Goal: Task Accomplishment & Management: Use online tool/utility

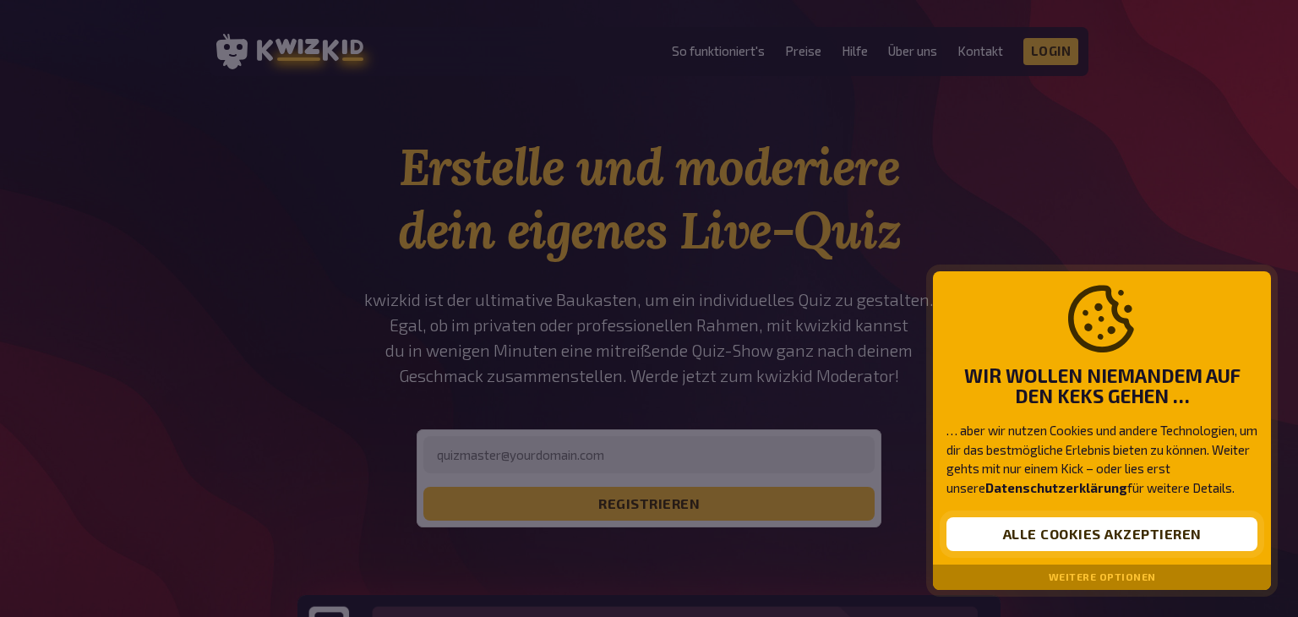
click at [1022, 536] on button "Alle Cookies akzeptieren" at bounding box center [1101, 534] width 311 height 34
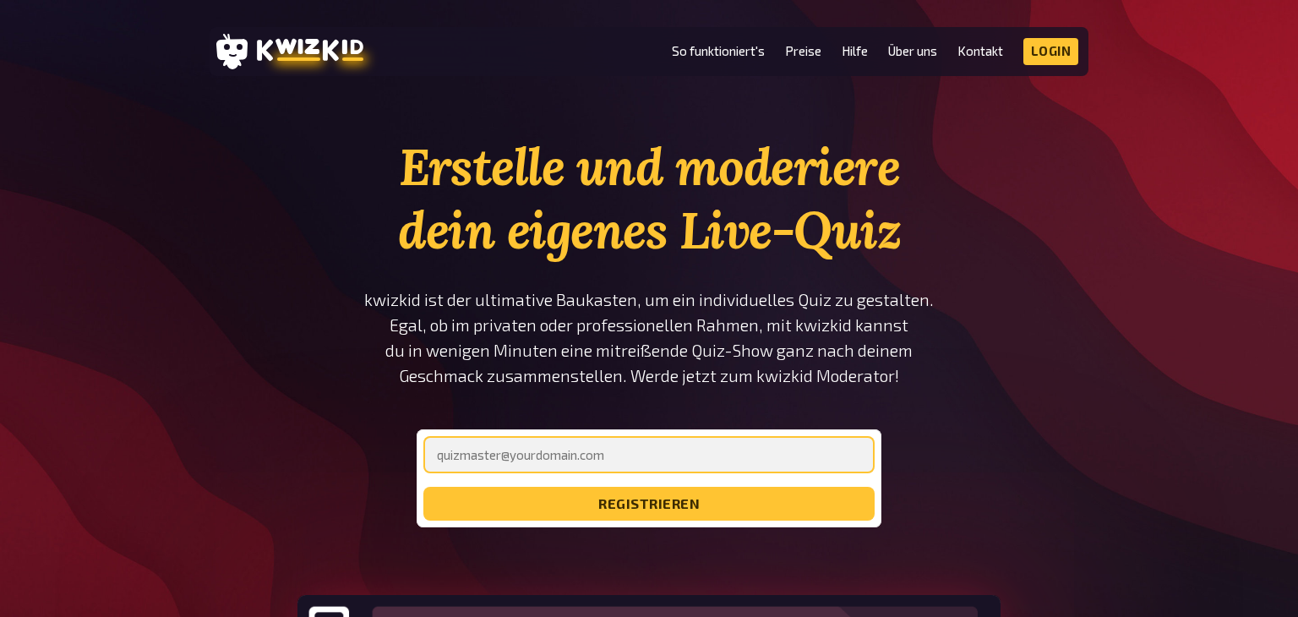
click at [691, 449] on input "email" at bounding box center [648, 454] width 451 height 37
type input "[EMAIL_ADDRESS][DOMAIN_NAME]"
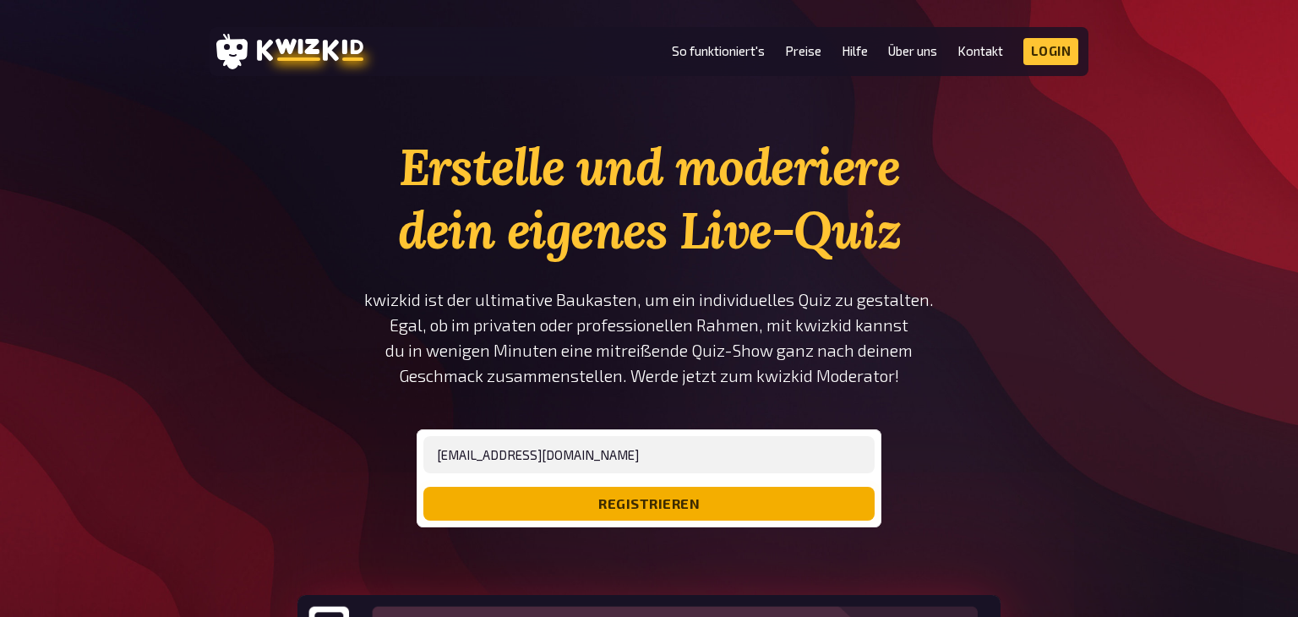
click at [641, 506] on button "registrieren" at bounding box center [648, 504] width 451 height 34
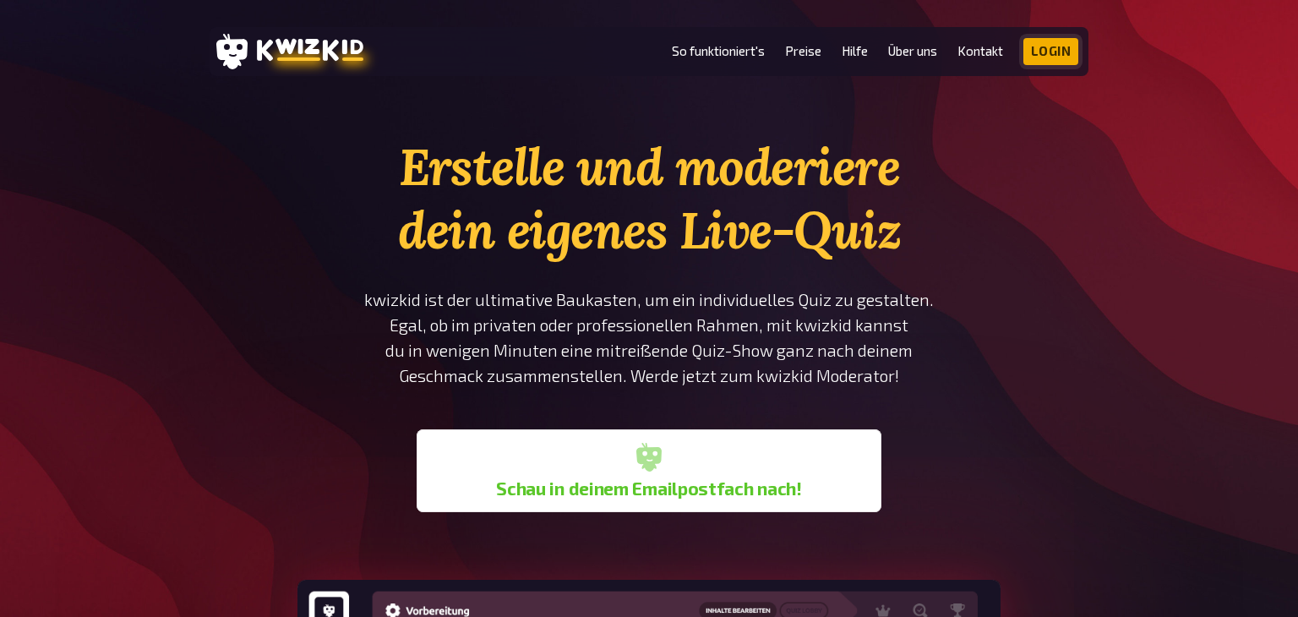
click at [1039, 52] on link "Login" at bounding box center [1051, 51] width 56 height 27
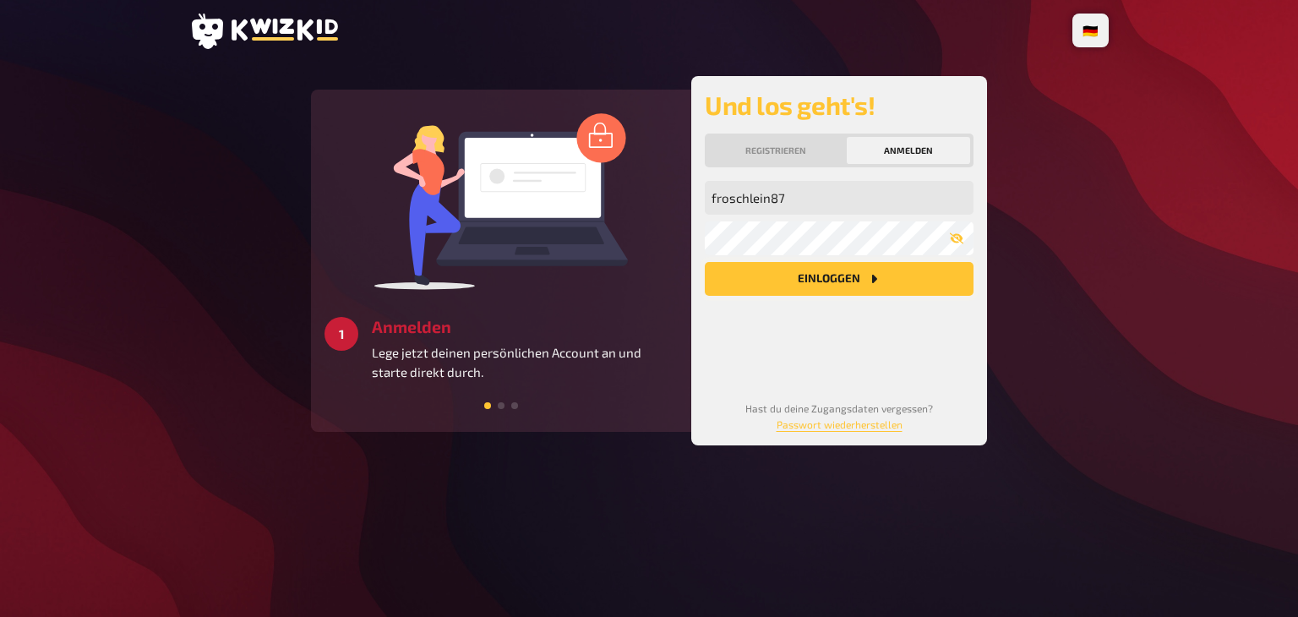
click at [802, 285] on button "Einloggen" at bounding box center [839, 279] width 269 height 34
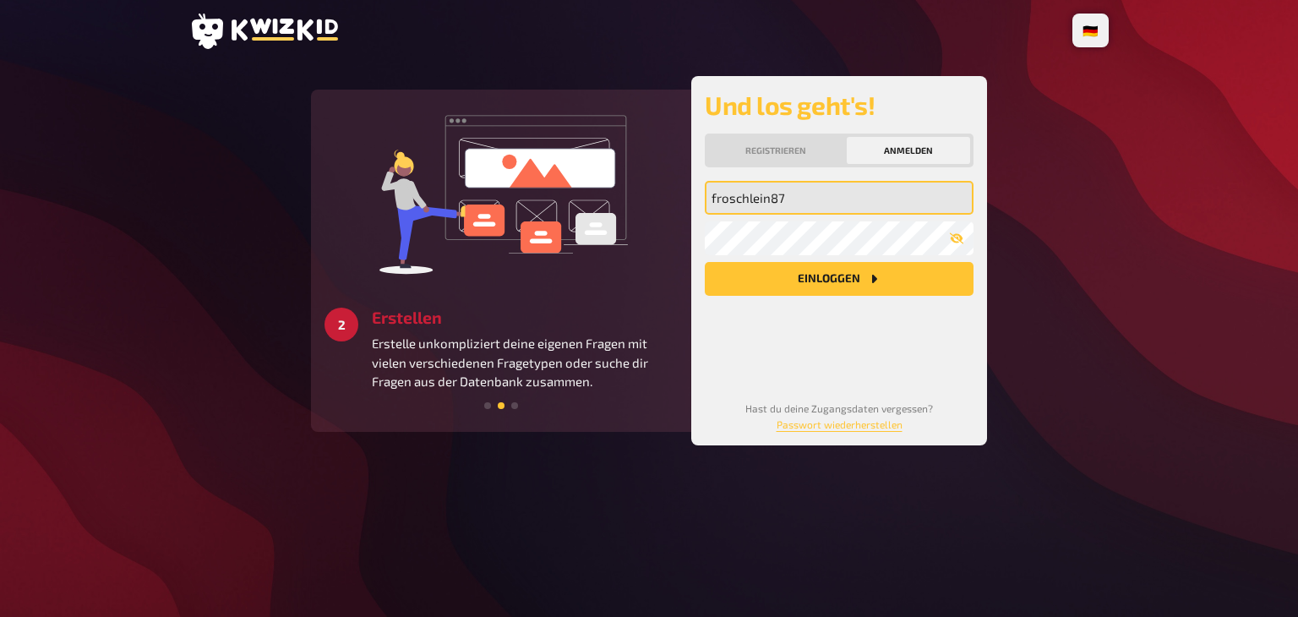
click at [834, 203] on input "froschlein87" at bounding box center [839, 198] width 269 height 34
click at [824, 199] on input "froschlein87" at bounding box center [839, 198] width 269 height 34
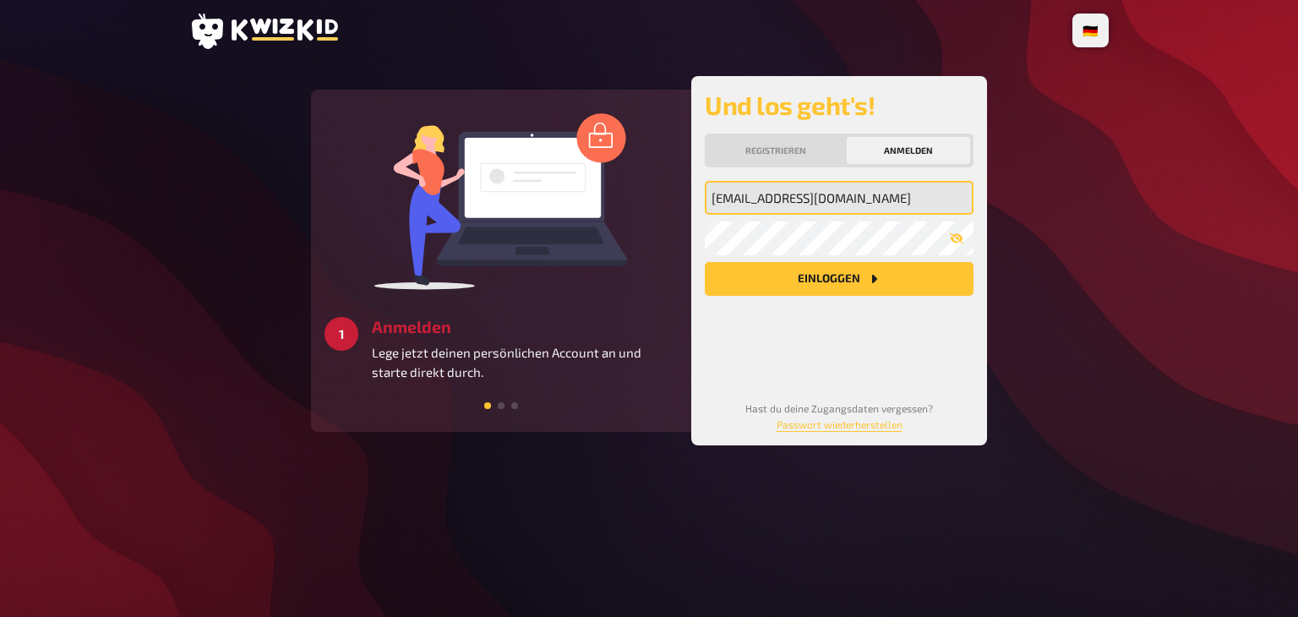
type input "[EMAIL_ADDRESS][DOMAIN_NAME]"
click at [1042, 233] on main "2 Erstellen Erstelle unkompliziert deine eigenen Fragen mit vielen verschiedene…" at bounding box center [648, 260] width 919 height 369
click at [894, 277] on button "Einloggen" at bounding box center [839, 279] width 269 height 34
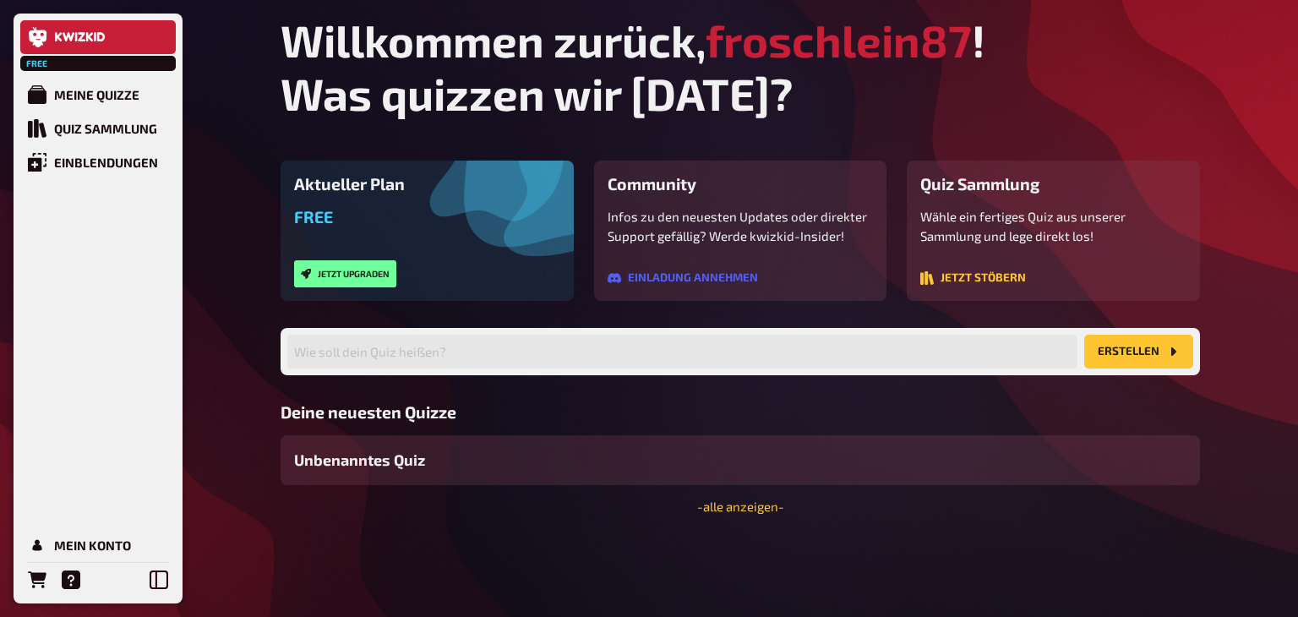
click at [988, 268] on div "Wähle ein fertiges Quiz aus unserer Sammlung und lege direkt los! Jetzt stöbern" at bounding box center [1053, 247] width 266 height 80
click at [976, 284] on button "Jetzt stöbern" at bounding box center [973, 278] width 106 height 14
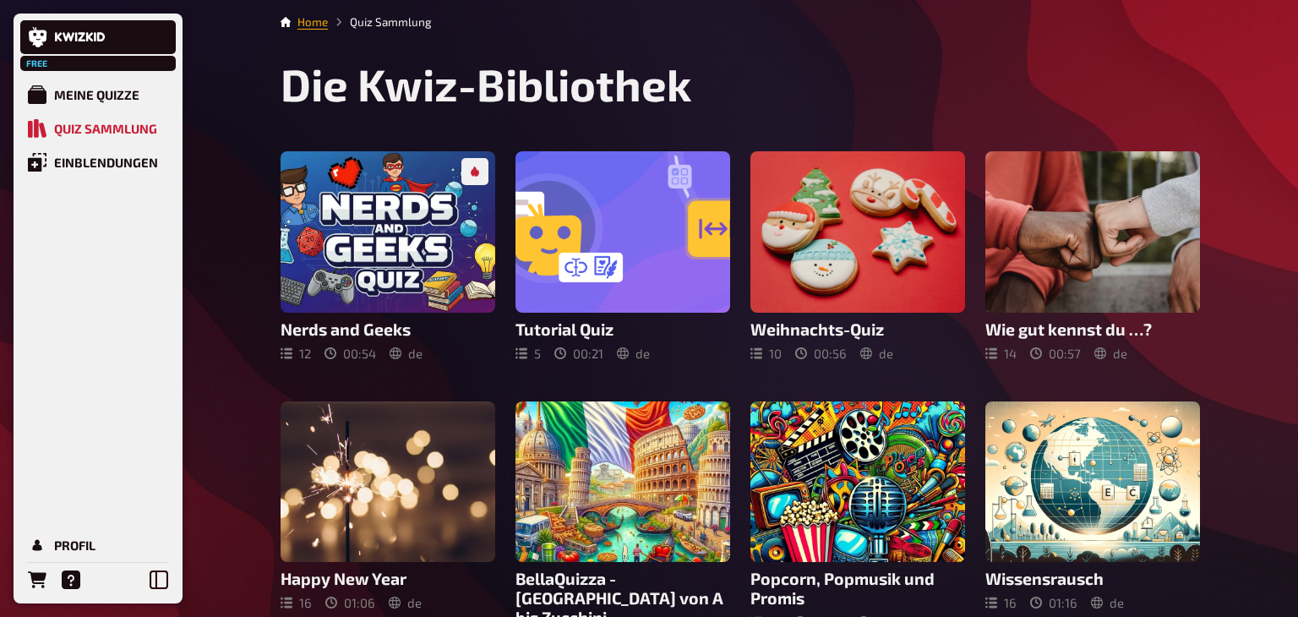
click at [319, 19] on link "Home" at bounding box center [312, 22] width 30 height 14
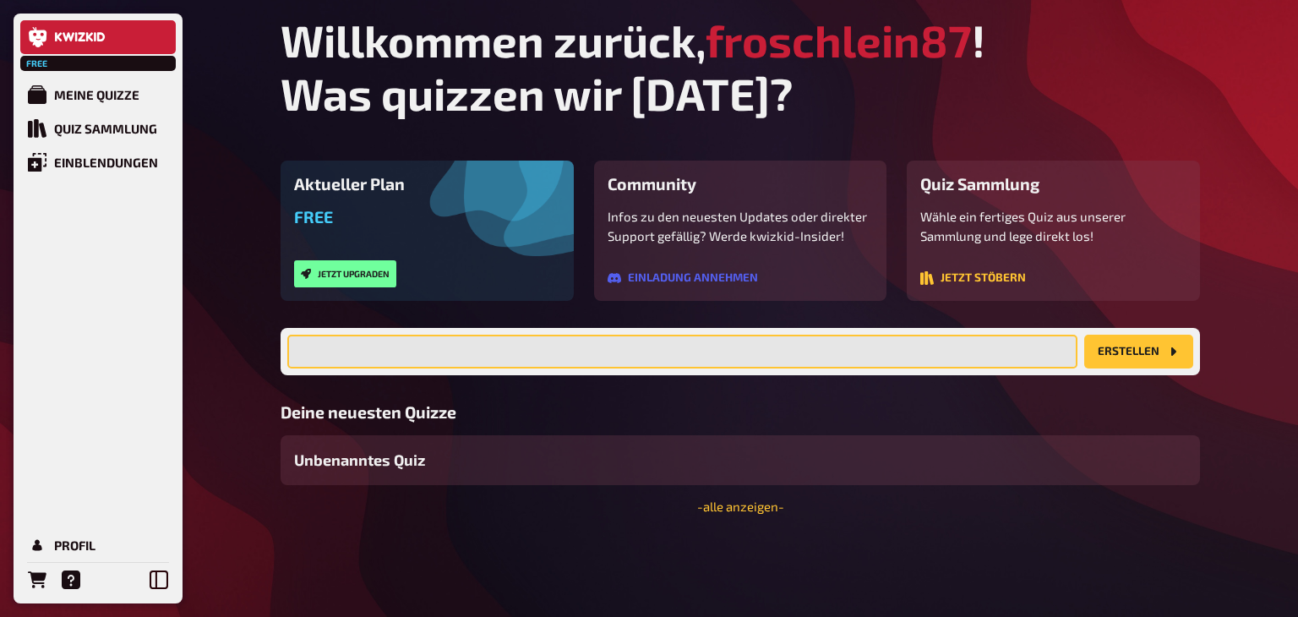
click at [493, 349] on input "text" at bounding box center [682, 352] width 790 height 34
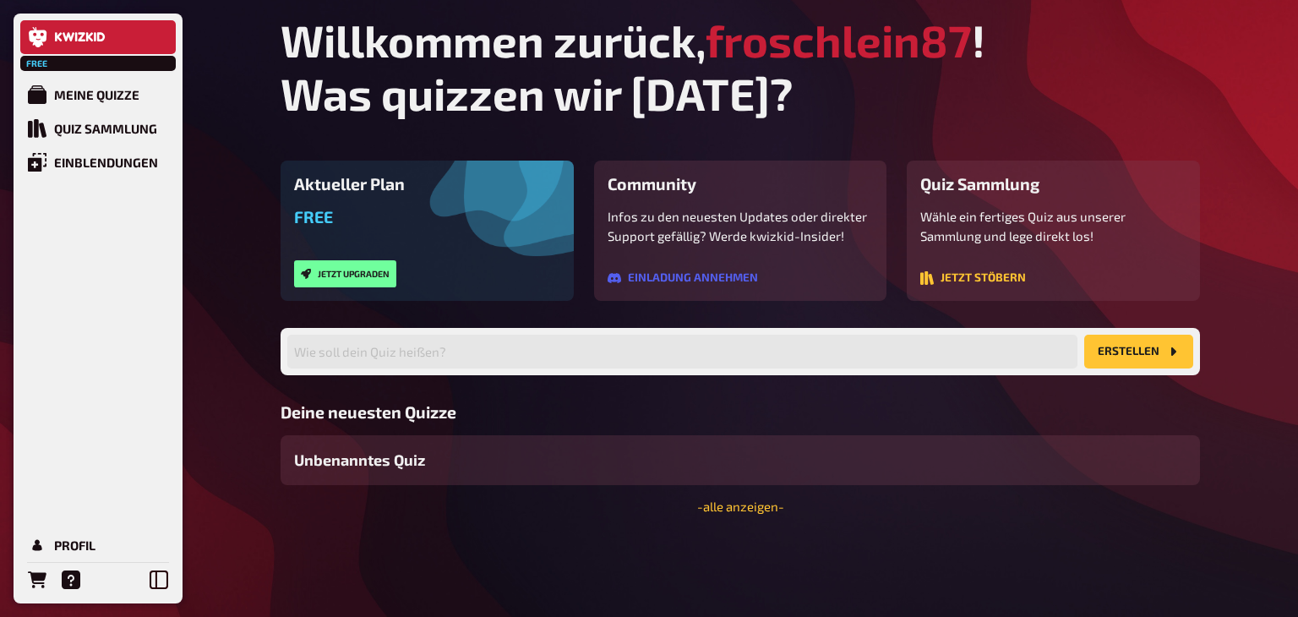
click at [1015, 246] on div "Wähle ein fertiges Quiz aus unserer Sammlung und lege direkt los! Jetzt stöbern" at bounding box center [1053, 247] width 266 height 80
click at [988, 276] on button "Jetzt stöbern" at bounding box center [973, 278] width 106 height 14
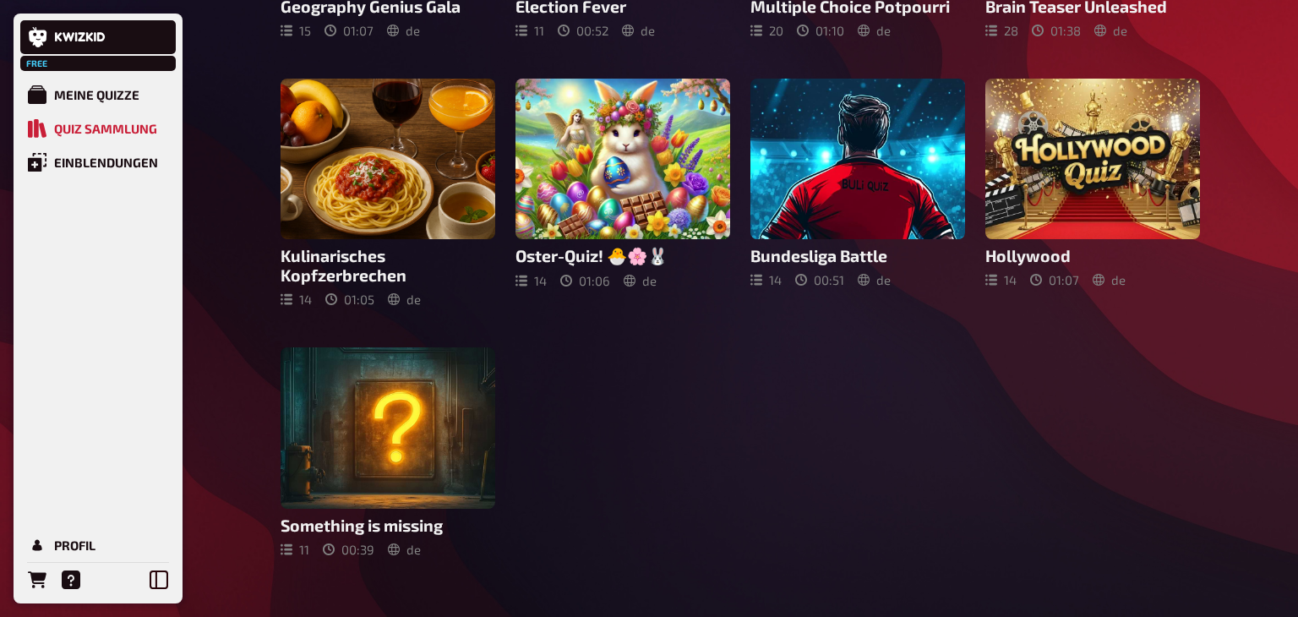
scroll to position [855, 0]
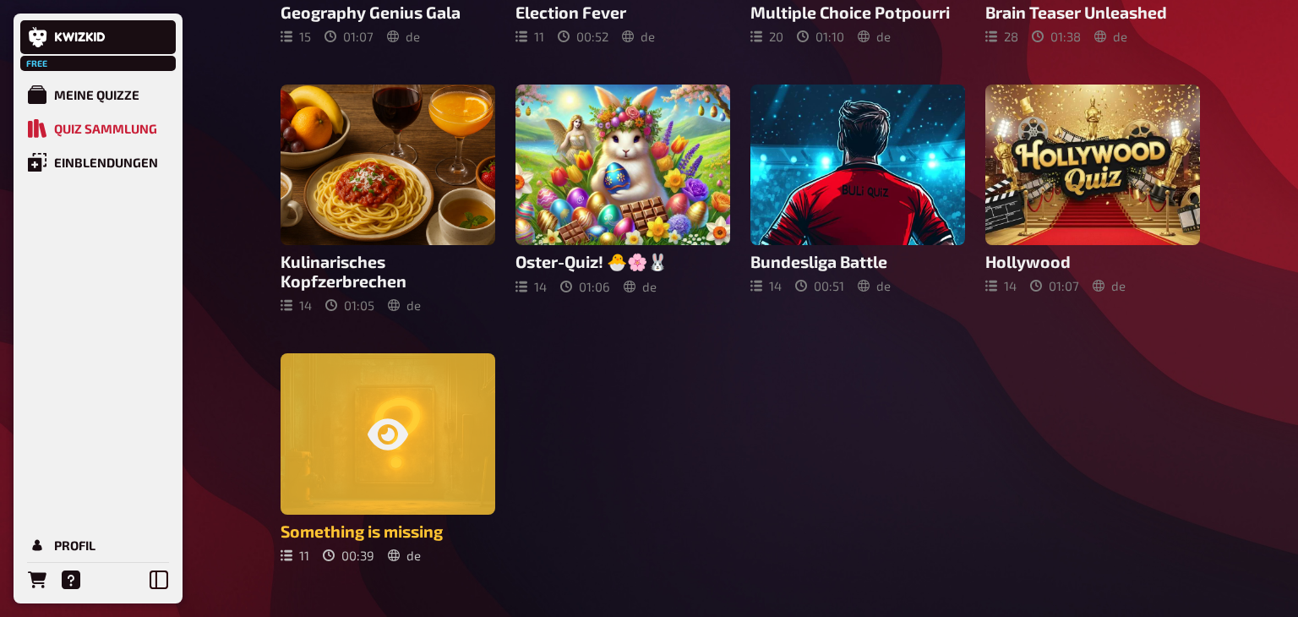
click at [385, 448] on div at bounding box center [387, 433] width 215 height 161
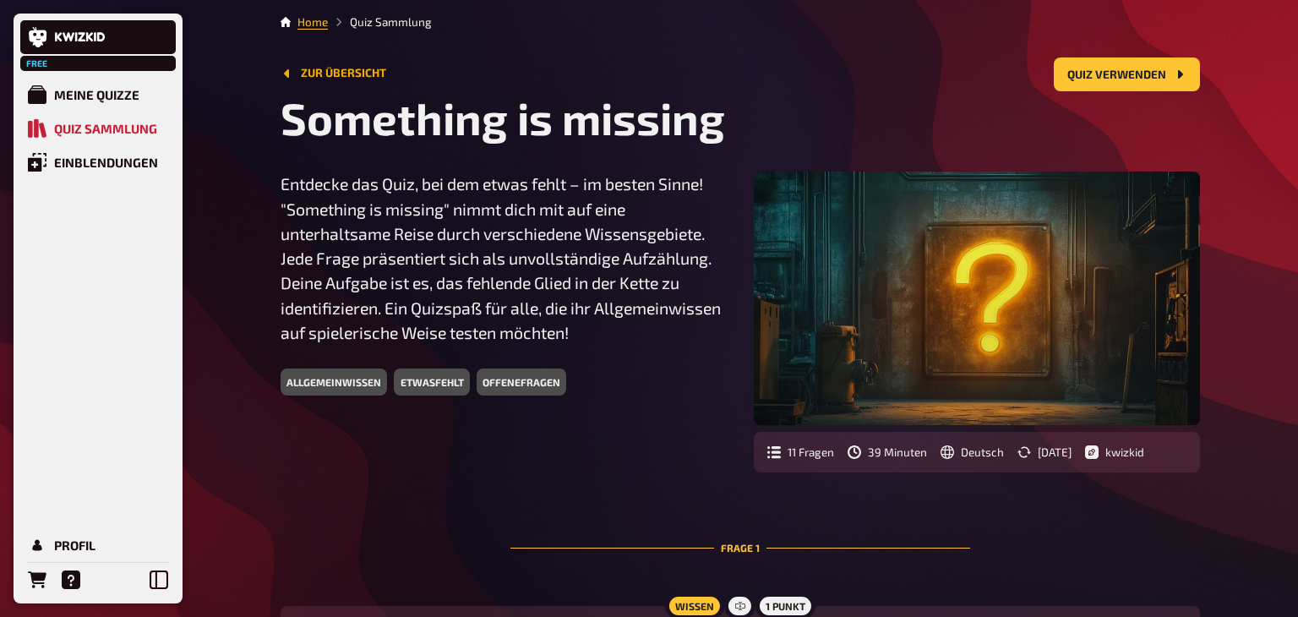
click at [320, 78] on button "Zur Übersicht" at bounding box center [333, 74] width 106 height 14
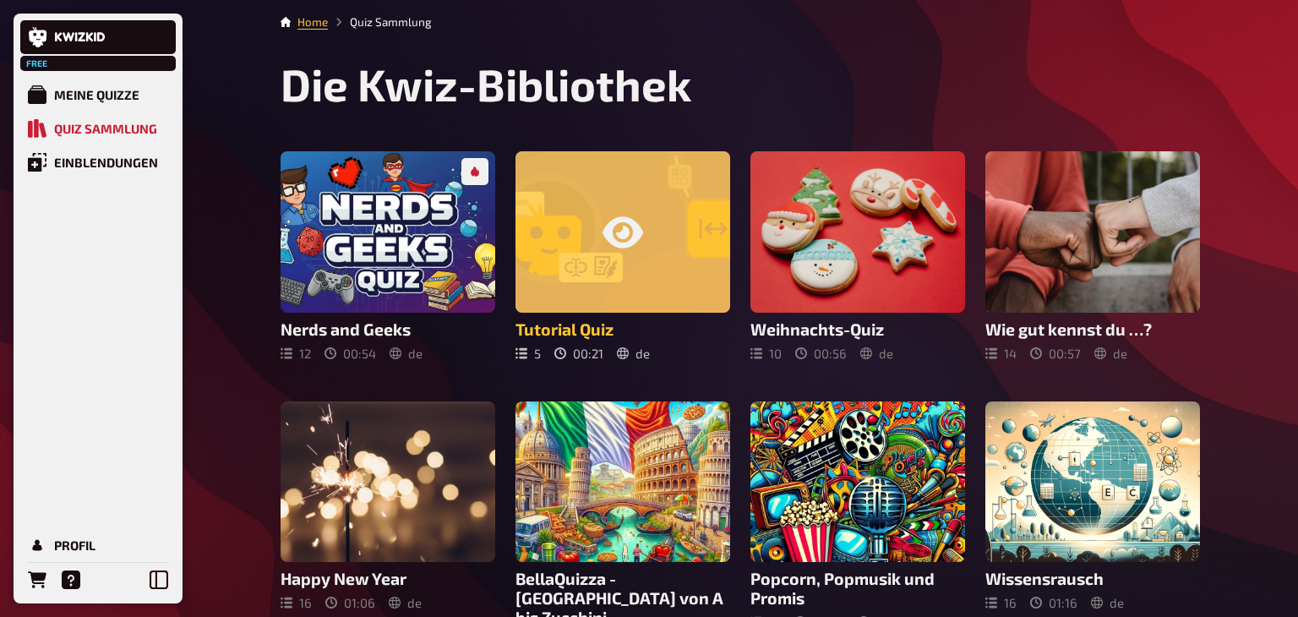
click at [625, 263] on div at bounding box center [622, 231] width 215 height 161
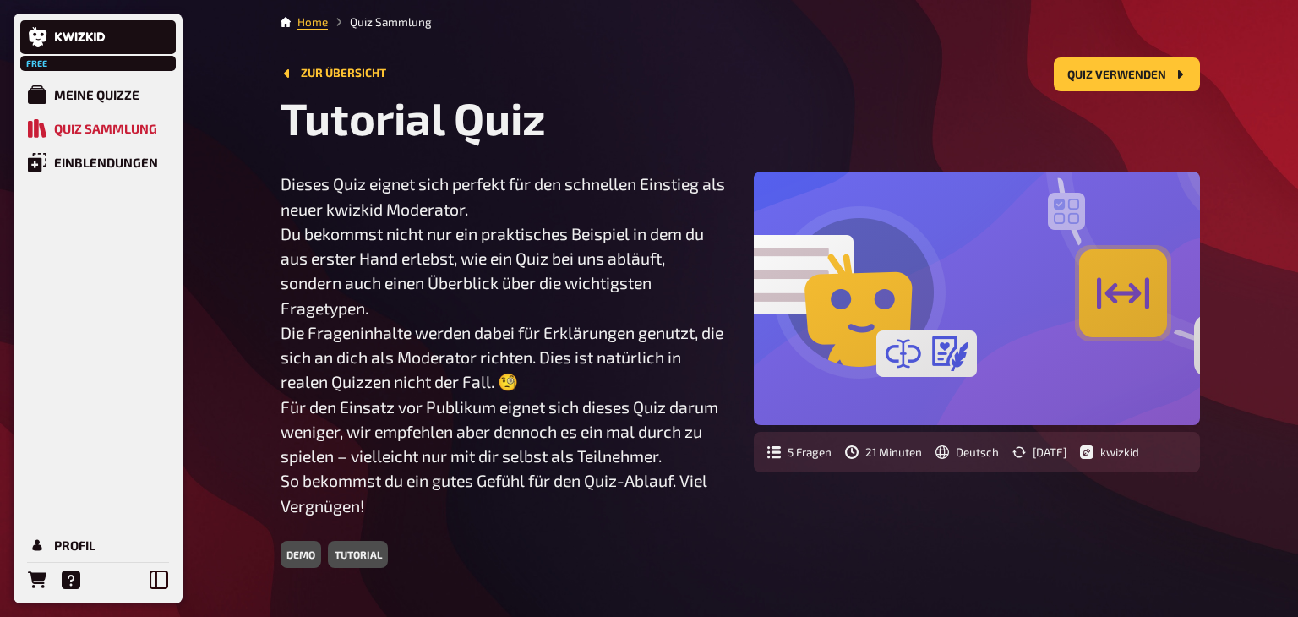
click at [1138, 318] on div at bounding box center [977, 297] width 446 height 253
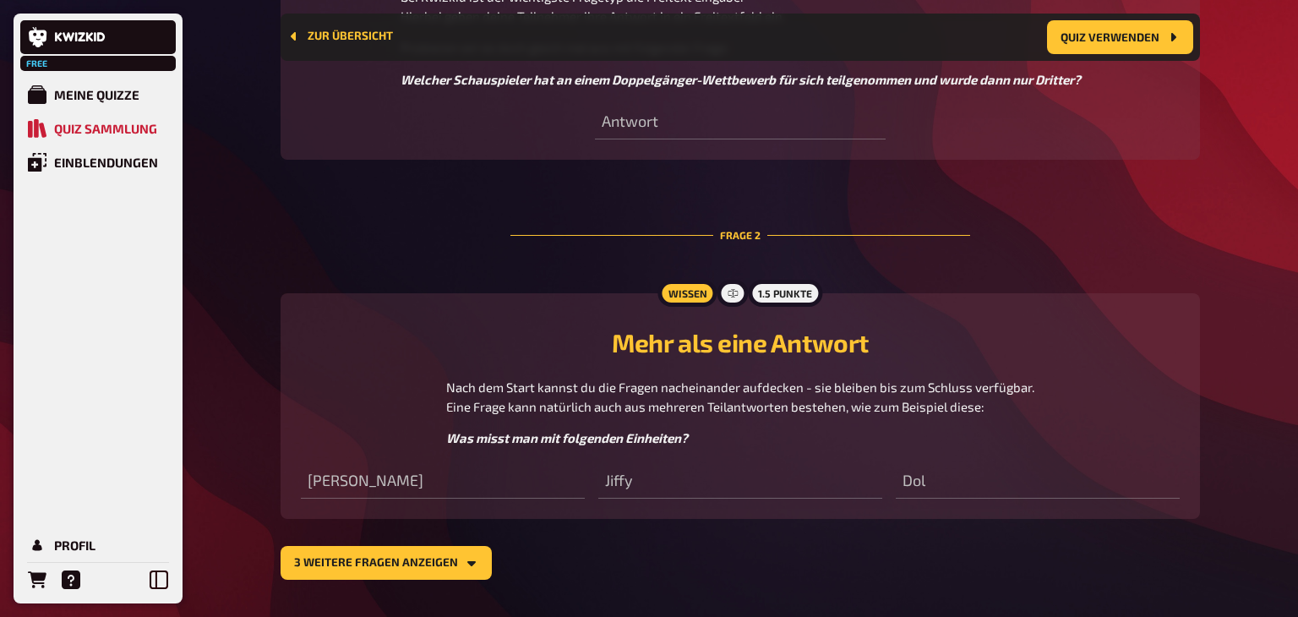
scroll to position [857, 0]
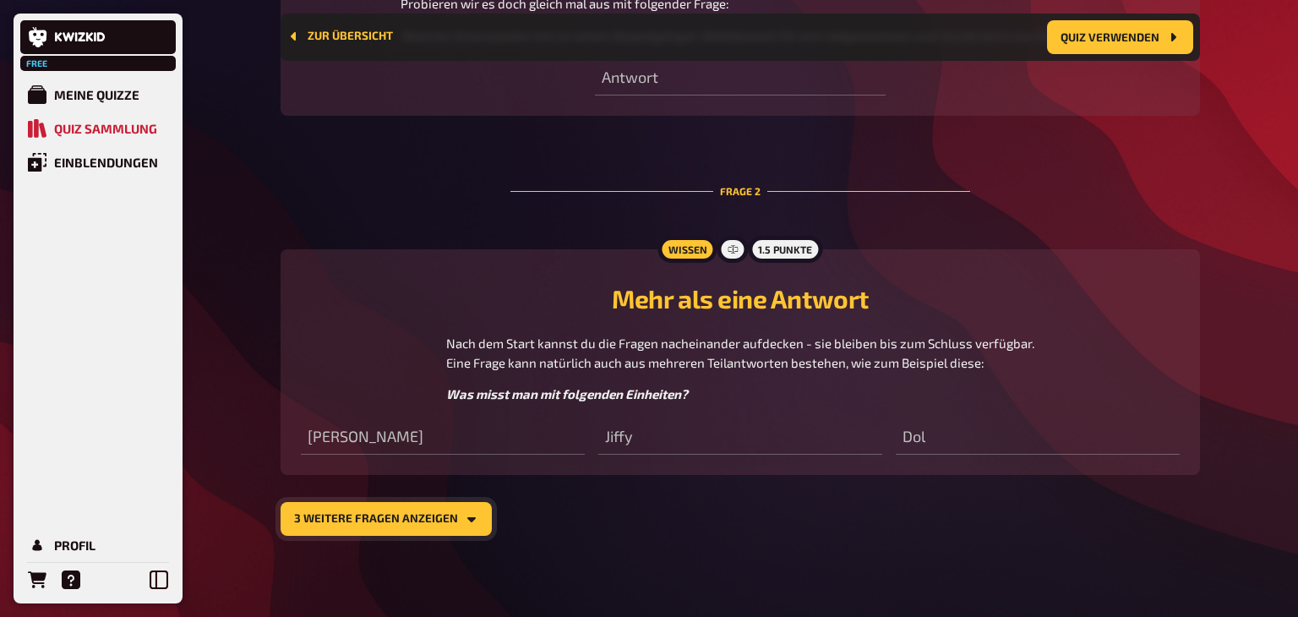
click at [447, 532] on button "3 weitere Fragen anzeigen" at bounding box center [385, 519] width 211 height 34
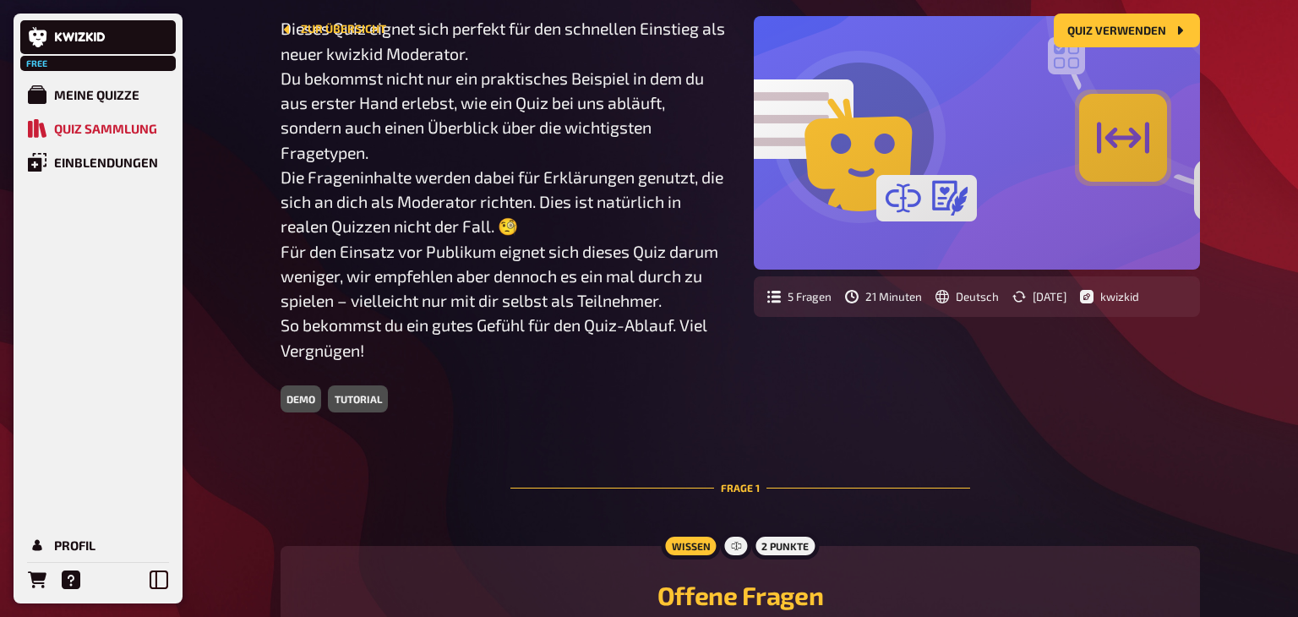
scroll to position [0, 0]
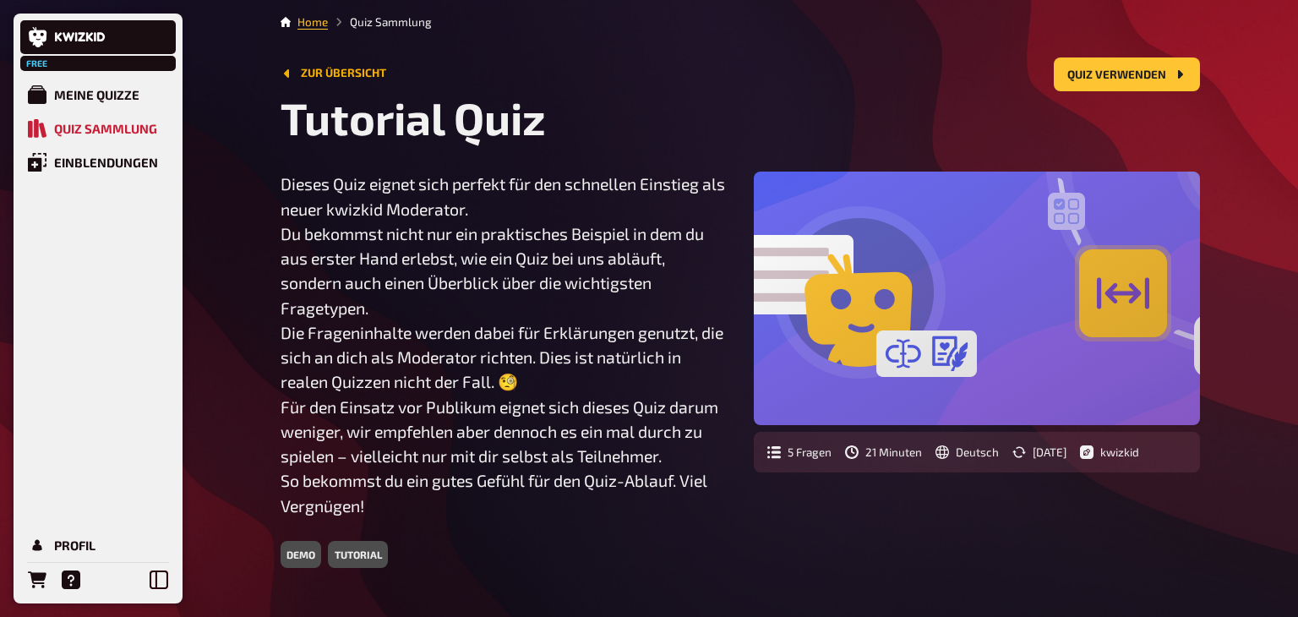
click at [343, 73] on button "Zur Übersicht" at bounding box center [333, 74] width 106 height 14
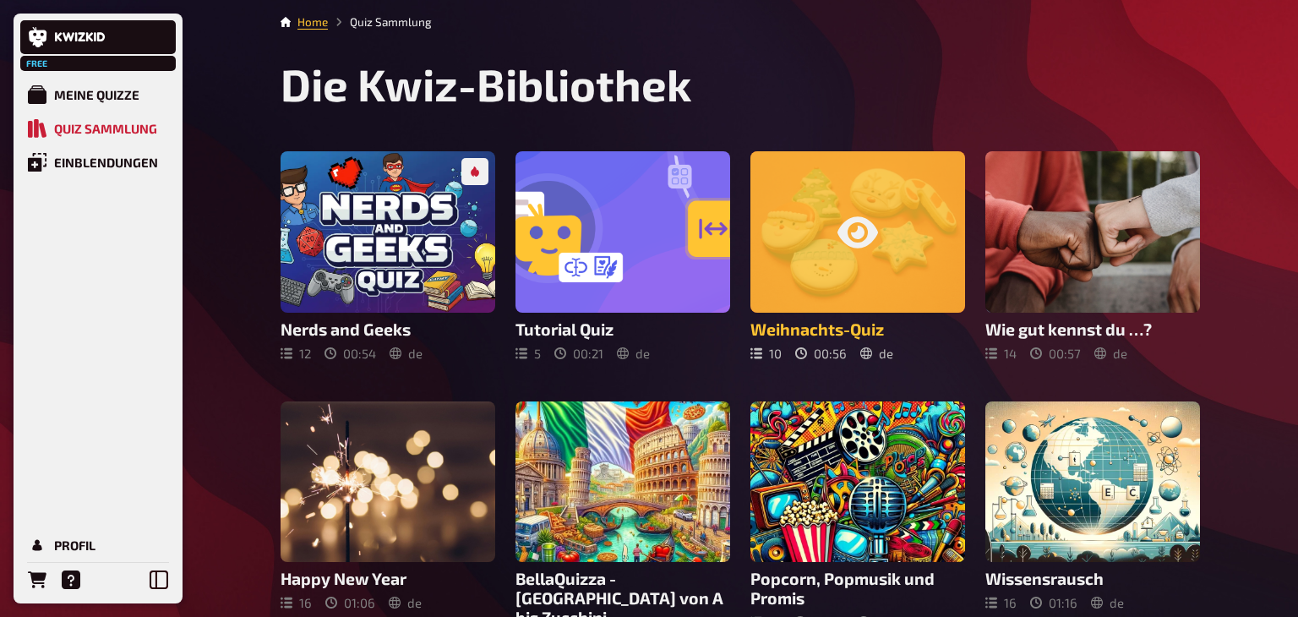
click at [808, 253] on div at bounding box center [857, 231] width 215 height 161
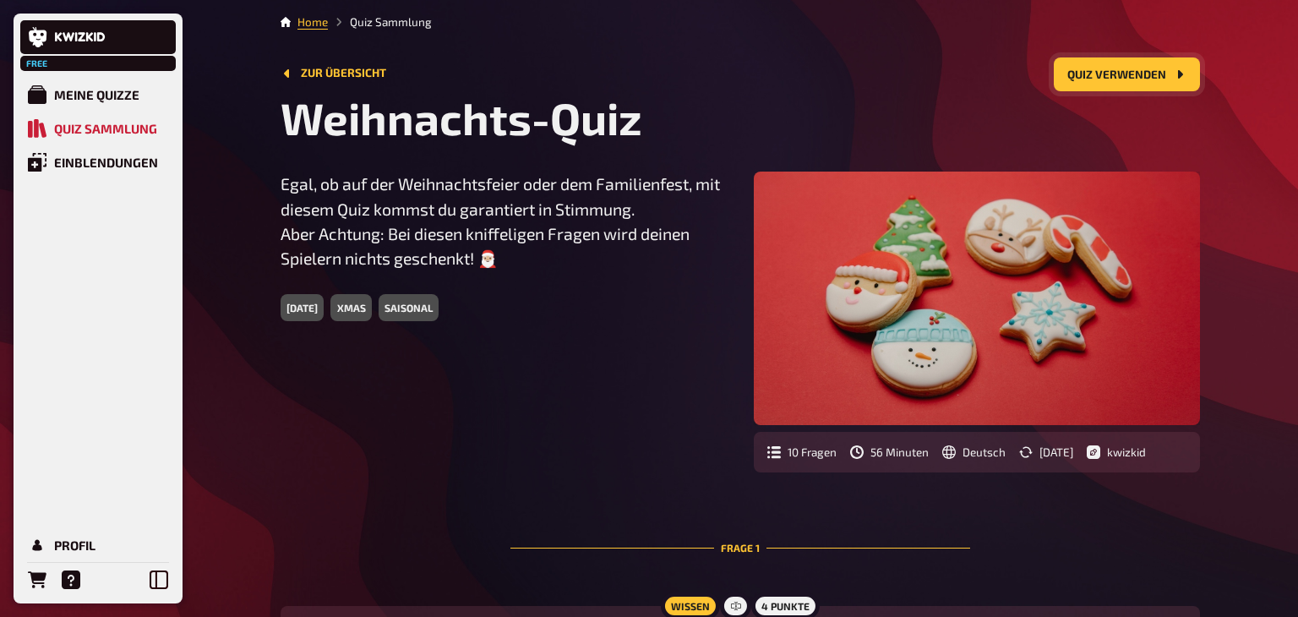
click at [1135, 79] on button "Quiz verwenden" at bounding box center [1126, 74] width 146 height 34
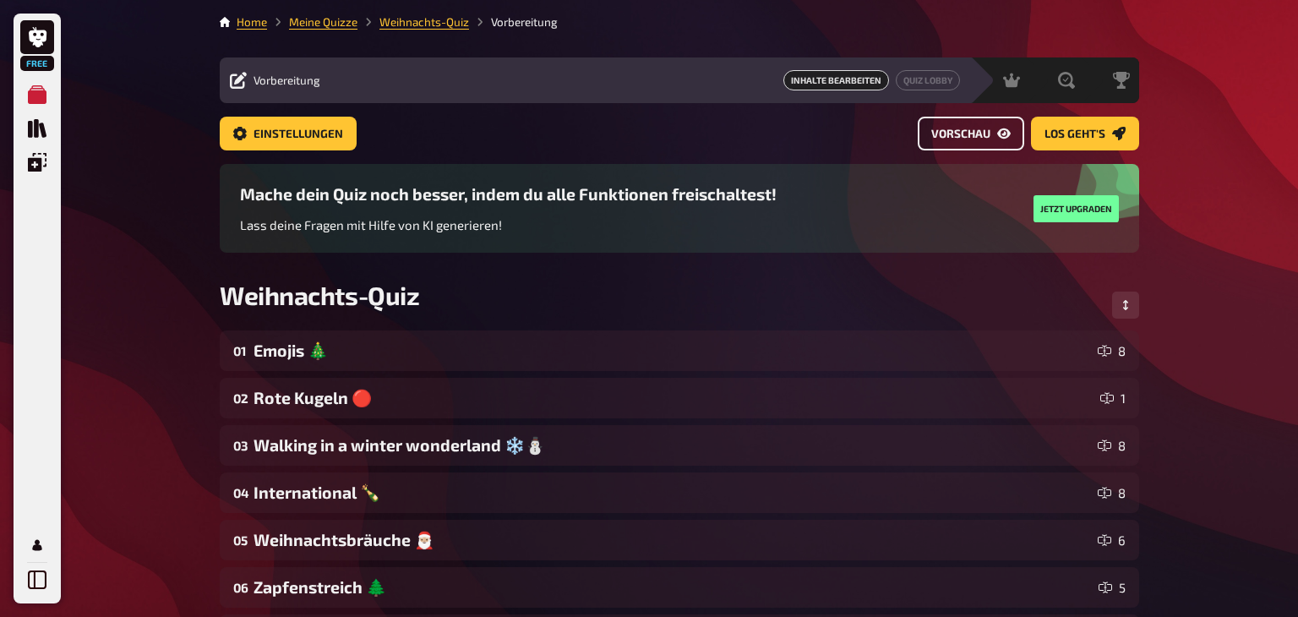
click at [945, 132] on span "Vorschau" at bounding box center [960, 134] width 59 height 12
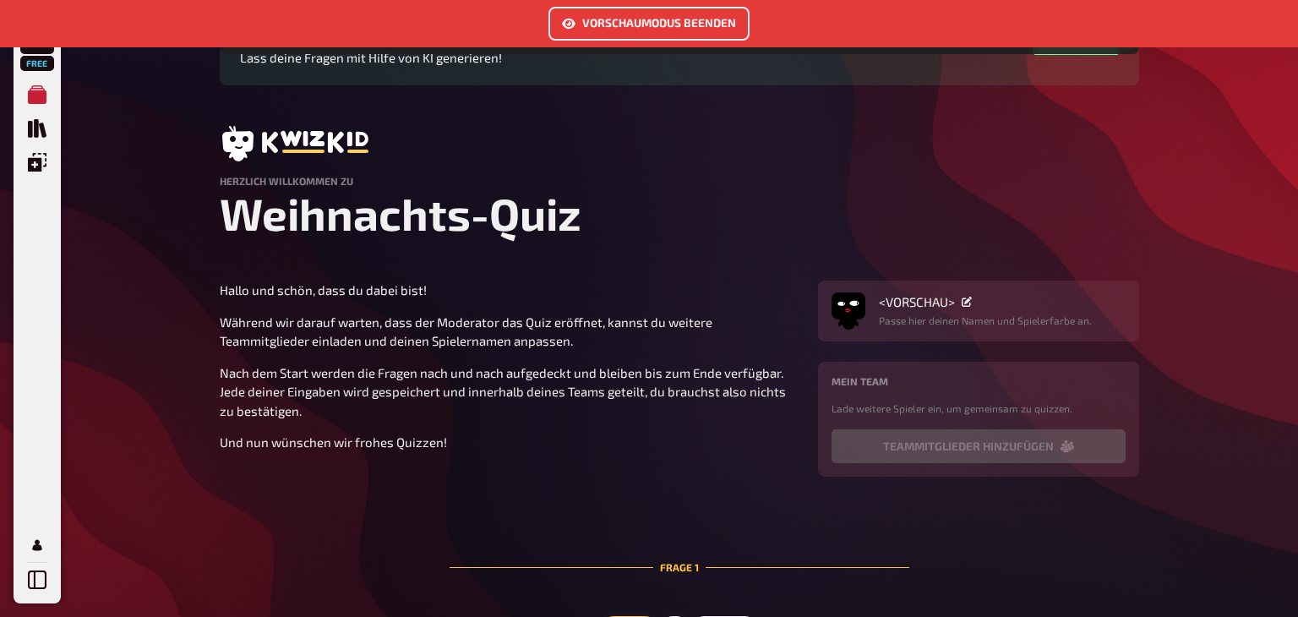
scroll to position [244, 0]
